Goal: Information Seeking & Learning: Learn about a topic

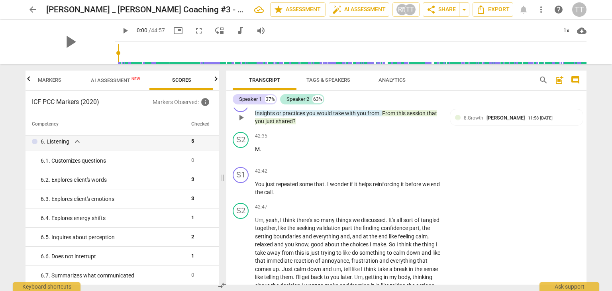
scroll to position [7712, 0]
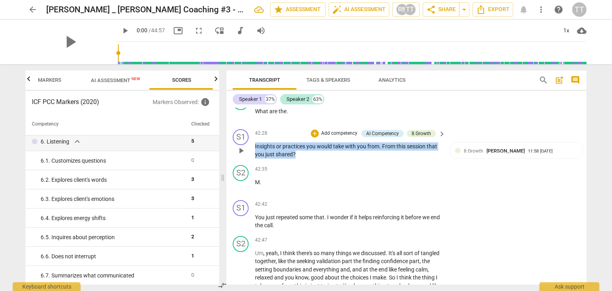
drag, startPoint x: 307, startPoint y: 167, endPoint x: 252, endPoint y: 162, distance: 55.3
click at [252, 162] on div "S1 play_arrow pause 42:28 + Add competency AI Competency 8.Growth keyboard_arro…" at bounding box center [406, 144] width 360 height 36
click at [351, 209] on div "42:42 + Add competency keyboard_arrow_right" at bounding box center [350, 204] width 191 height 9
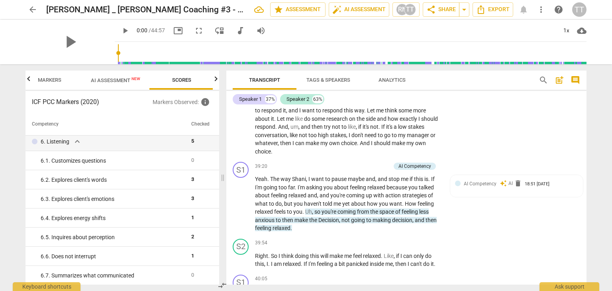
scroll to position [8013, 0]
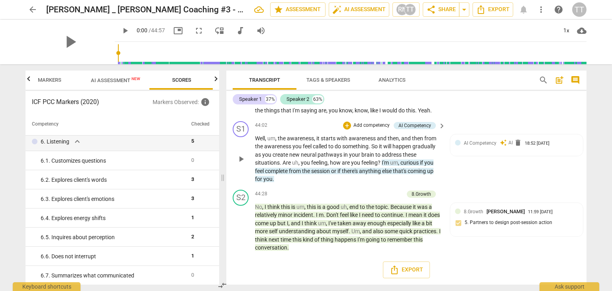
drag, startPoint x: 383, startPoint y: 161, endPoint x: 385, endPoint y: 173, distance: 12.1
click at [385, 173] on p "Well , um , the awareness , it starts with awareness and then , and then from t…" at bounding box center [348, 158] width 187 height 49
drag, startPoint x: 328, startPoint y: 163, endPoint x: 333, endPoint y: 171, distance: 9.8
click at [333, 171] on p "Well , um , the awareness , it starts with awareness and then , and then from t…" at bounding box center [348, 158] width 187 height 49
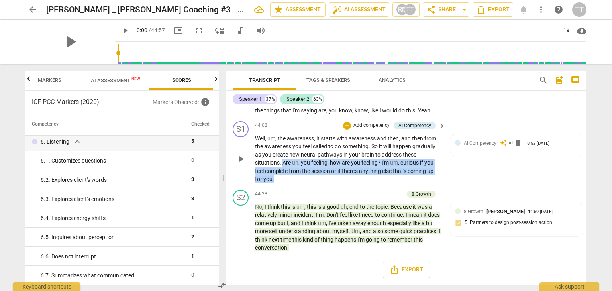
drag, startPoint x: 283, startPoint y: 163, endPoint x: 298, endPoint y: 179, distance: 21.7
click at [298, 179] on p "Well , um , the awareness , it starts with awareness and then , and then from t…" at bounding box center [348, 158] width 187 height 49
copy p "Are uh , you feeling , how are you feeling ? I'm um , curious if you feel compl…"
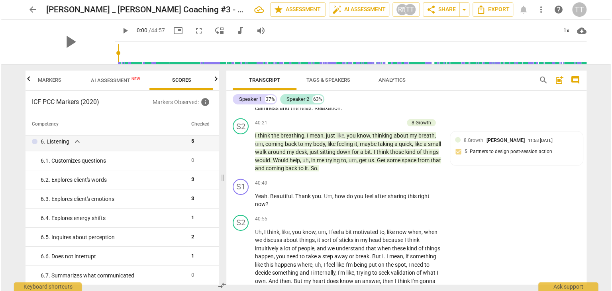
scroll to position [7349, 0]
click at [123, 81] on span "AI Assessment New" at bounding box center [114, 80] width 49 height 6
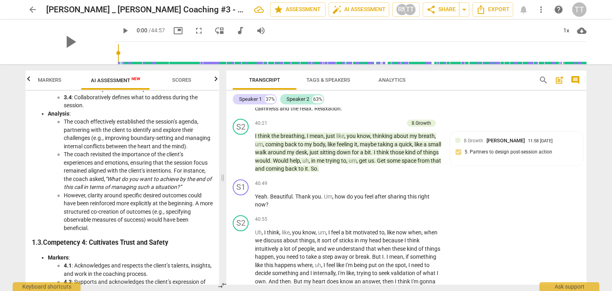
scroll to position [374, 0]
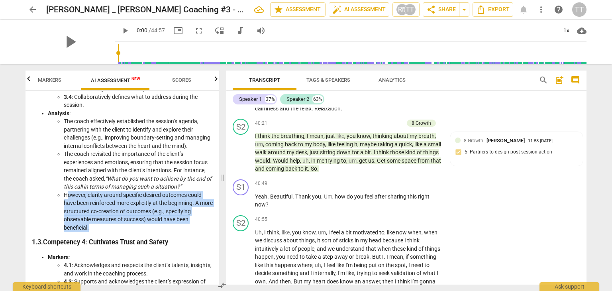
drag, startPoint x: 69, startPoint y: 194, endPoint x: 103, endPoint y: 227, distance: 47.4
click at [103, 227] on li "However, clarity around specific desired outcomes could have been reinforced mo…" at bounding box center [138, 211] width 149 height 41
copy li "owever, clarity around specific desired outcomes could have been reinforced mor…"
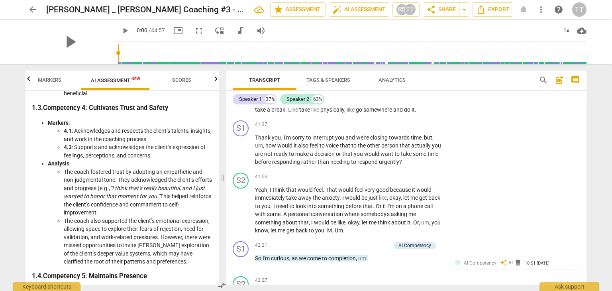
scroll to position [7531, 0]
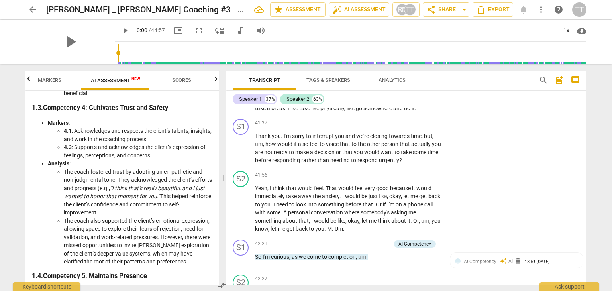
click at [382, 82] on span "Analytics" at bounding box center [392, 80] width 27 height 6
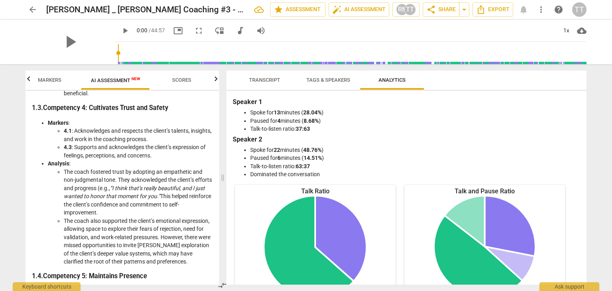
click at [247, 81] on span "Transcript" at bounding box center [265, 80] width 50 height 11
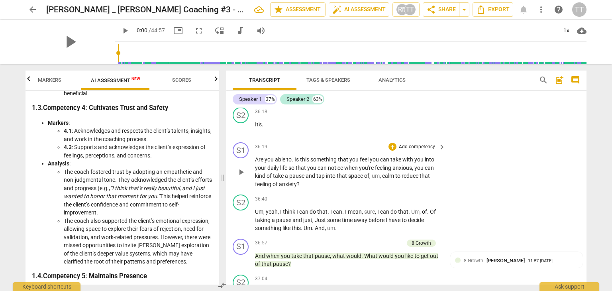
scroll to position [8013, 0]
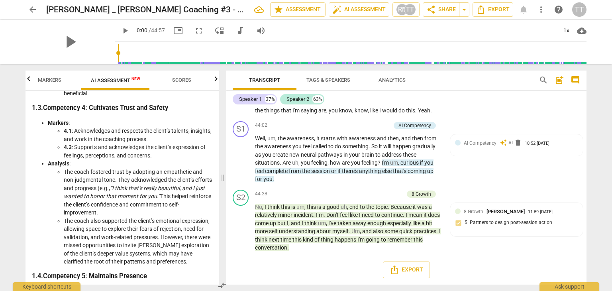
click at [31, 7] on span "arrow_back" at bounding box center [33, 10] width 10 height 10
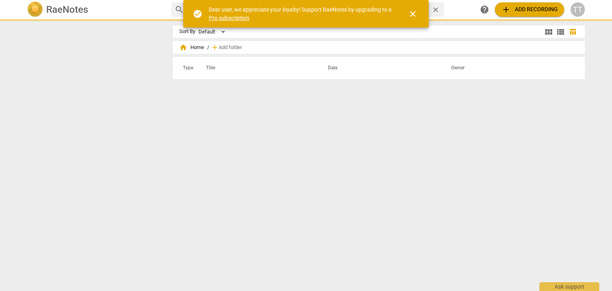
click at [206, 8] on div "check_circle Dear user, we appreciate your loyalty! Support RaeNotes by upgradi…" at bounding box center [306, 14] width 246 height 28
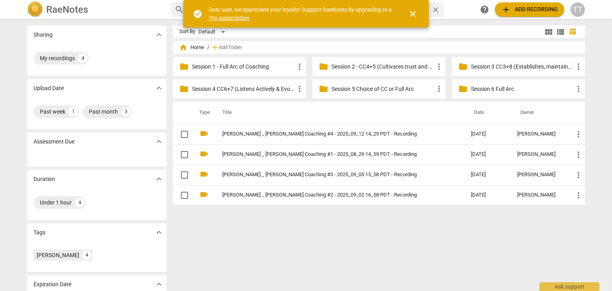
click at [152, 5] on div "RaeNotes" at bounding box center [96, 10] width 138 height 16
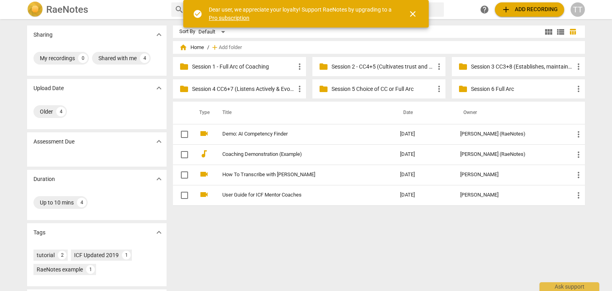
click at [222, 70] on p "Session 1 - Full Arc of Coaching" at bounding box center [243, 67] width 103 height 8
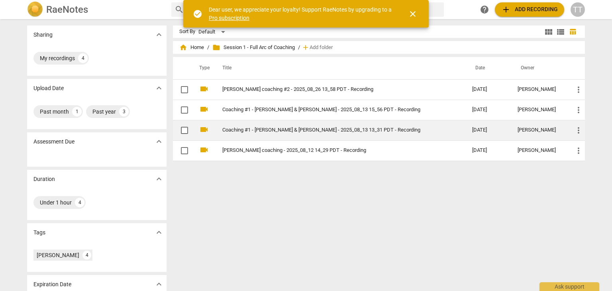
click at [239, 125] on td "Coaching #1 - [PERSON_NAME] & [PERSON_NAME] - 2025_08_13 13_31 PDT - Recording" at bounding box center [339, 130] width 253 height 20
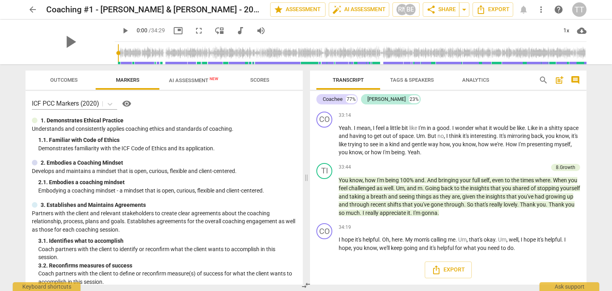
scroll to position [4634, 0]
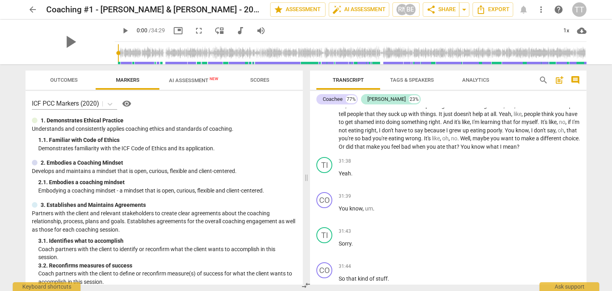
click at [405, 142] on span "eating" at bounding box center [397, 138] width 17 height 6
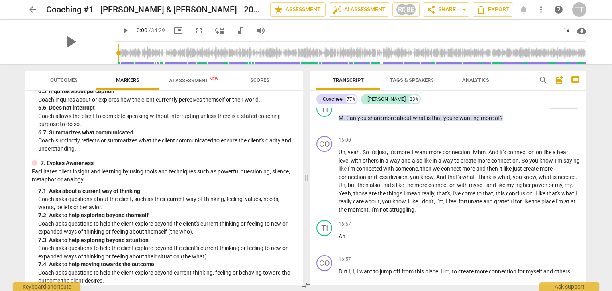
scroll to position [2073, 0]
